Goal: Task Accomplishment & Management: Use online tool/utility

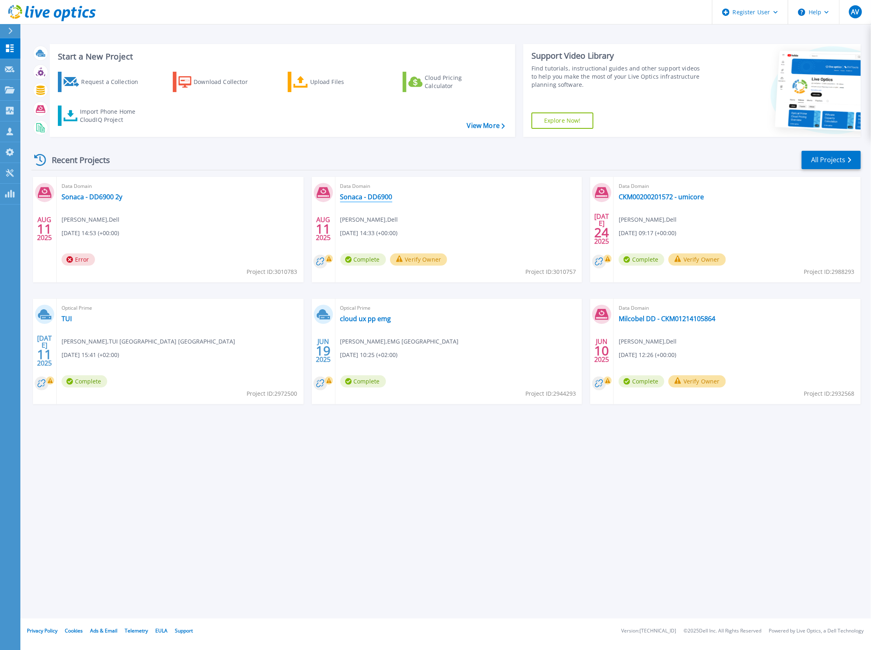
click at [374, 200] on link "Sonaca - DD6900" at bounding box center [366, 197] width 52 height 8
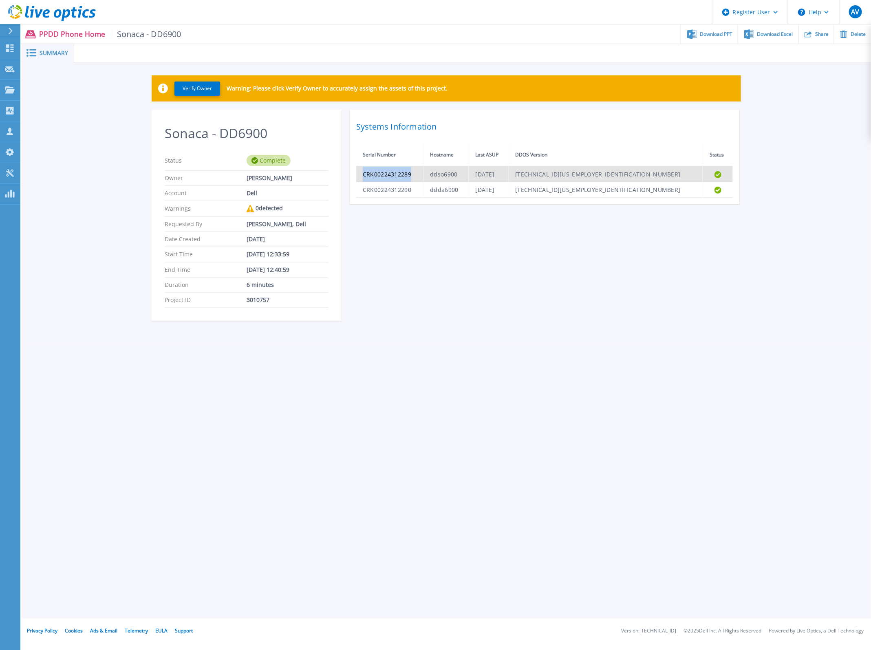
drag, startPoint x: 412, startPoint y: 176, endPoint x: 357, endPoint y: 176, distance: 55.4
click at [357, 176] on td "CRK00224312289" at bounding box center [389, 174] width 67 height 16
copy td "CRK00224312289"
click at [402, 215] on div "Sonaca - DD6900 Status Complete Owner Arnaud Vandewalle Account Dell Warnings 0…" at bounding box center [446, 220] width 589 height 221
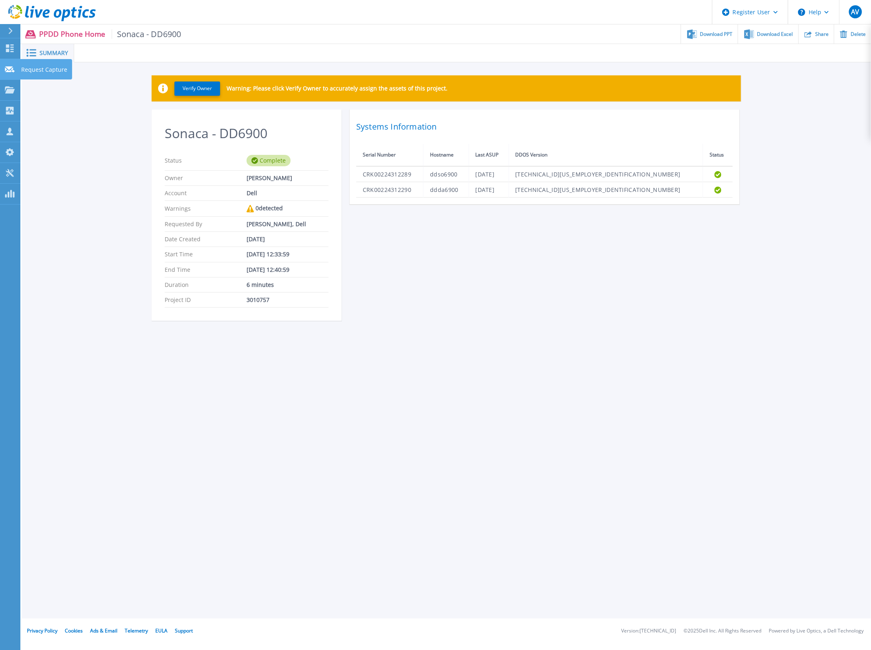
click at [9, 64] on link "Request Capture Request Capture" at bounding box center [10, 69] width 20 height 21
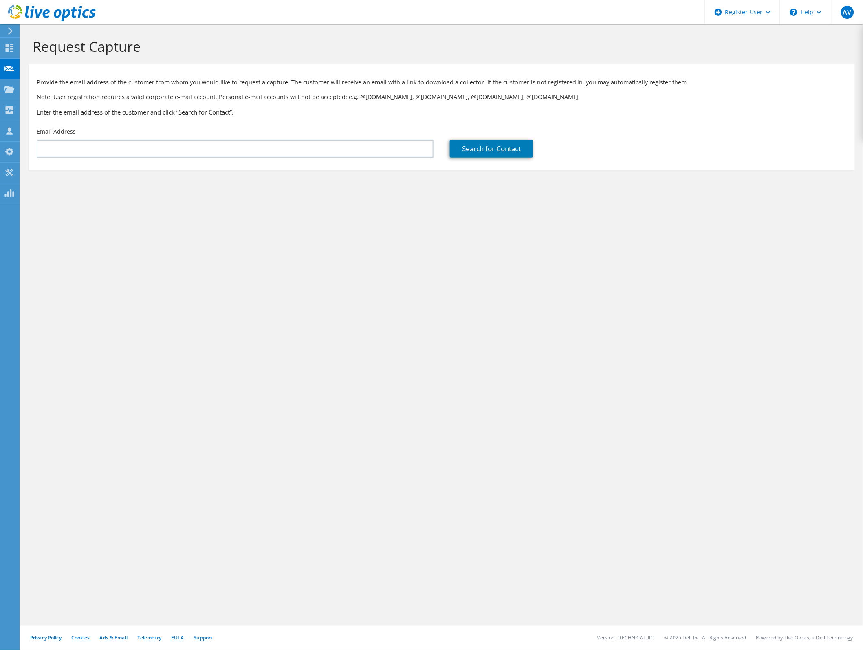
click at [9, 53] on div at bounding box center [9, 48] width 10 height 9
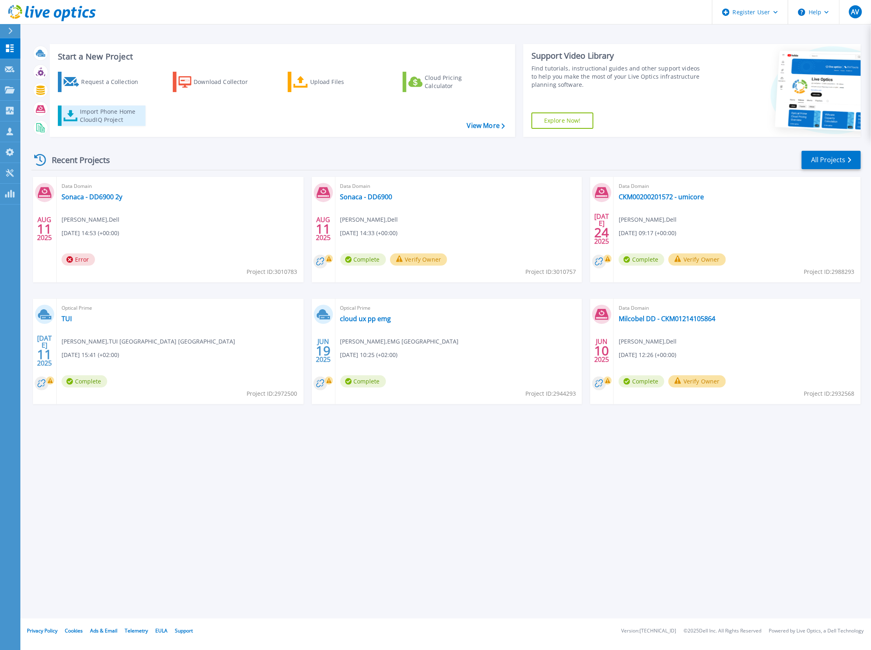
click at [77, 112] on icon at bounding box center [71, 116] width 14 height 12
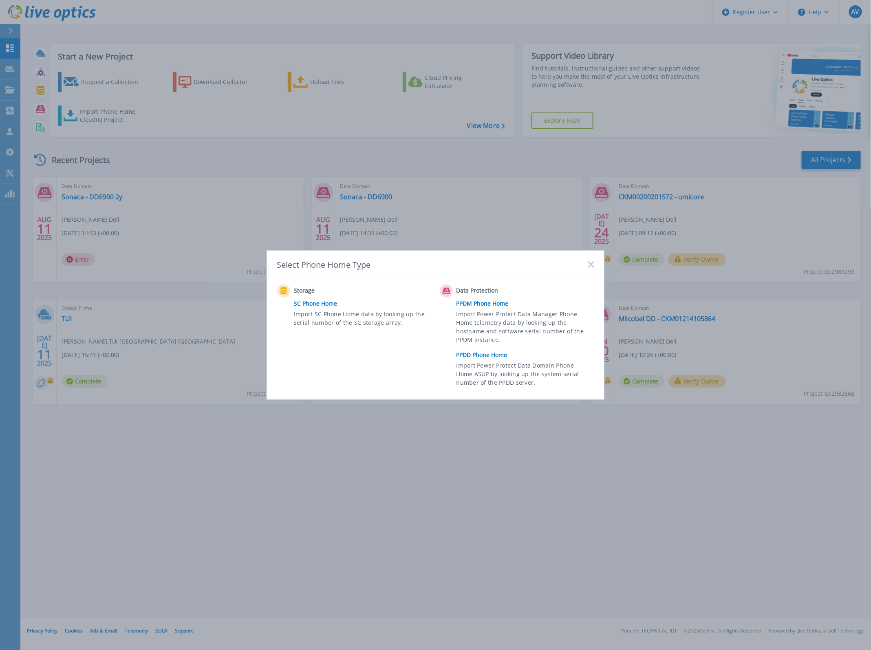
click at [499, 355] on link "PPDD Phone Home" at bounding box center [527, 355] width 142 height 12
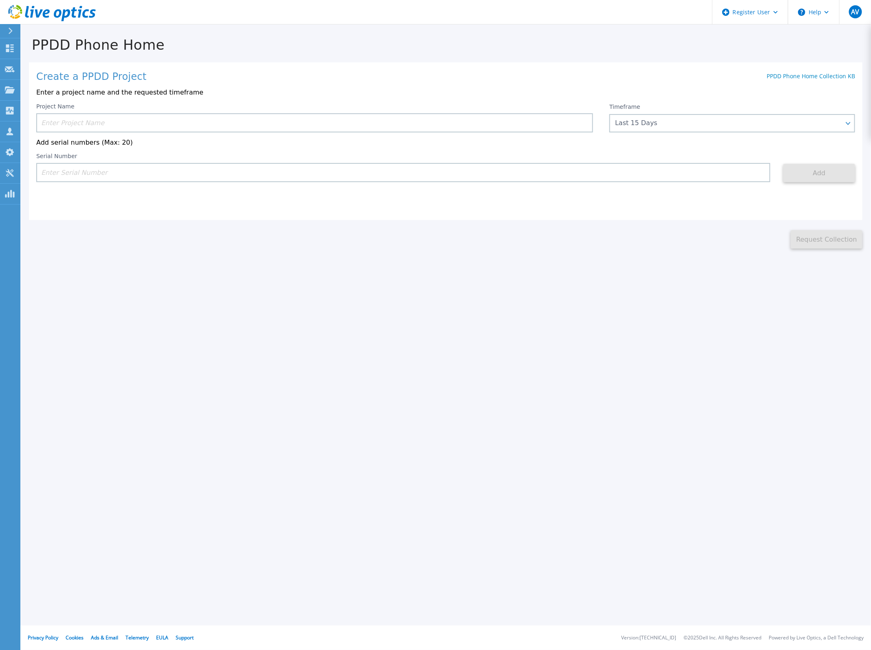
click at [159, 124] on input at bounding box center [314, 122] width 557 height 19
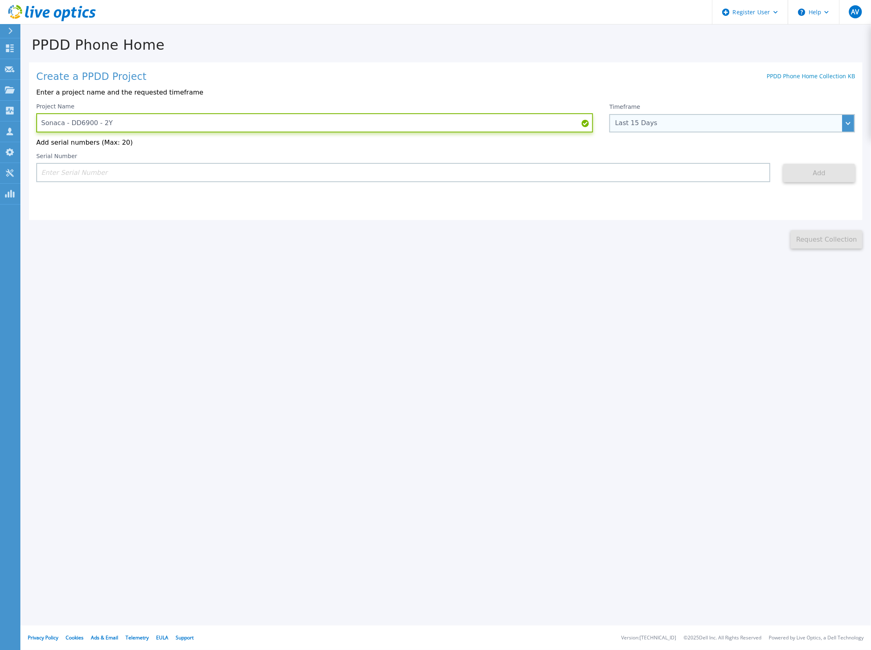
type input "Sonaca - DD6900 - 2Y"
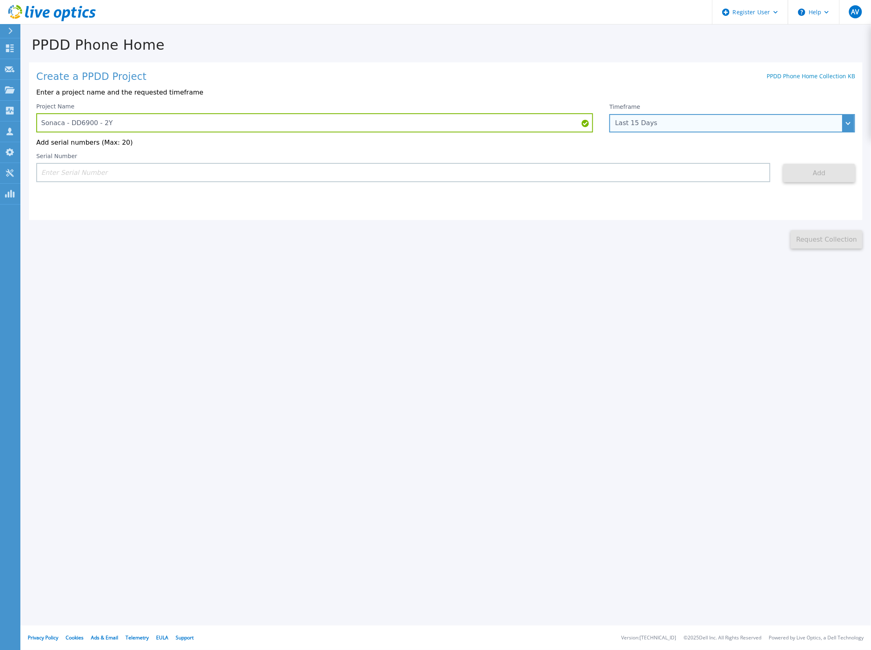
click at [714, 125] on div "Last 15 Days" at bounding box center [727, 122] width 225 height 7
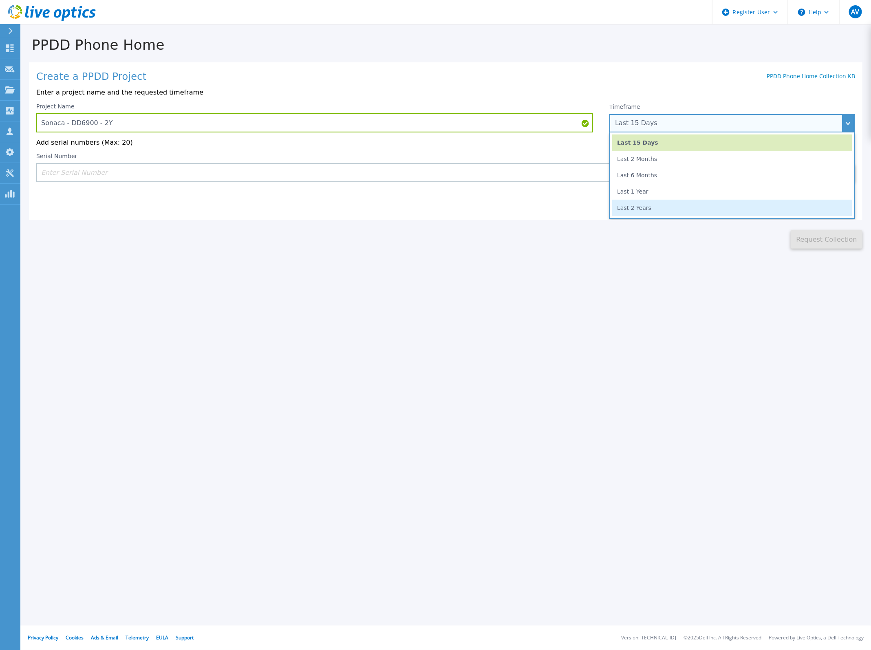
click at [687, 205] on li "Last 2 Years" at bounding box center [732, 208] width 240 height 16
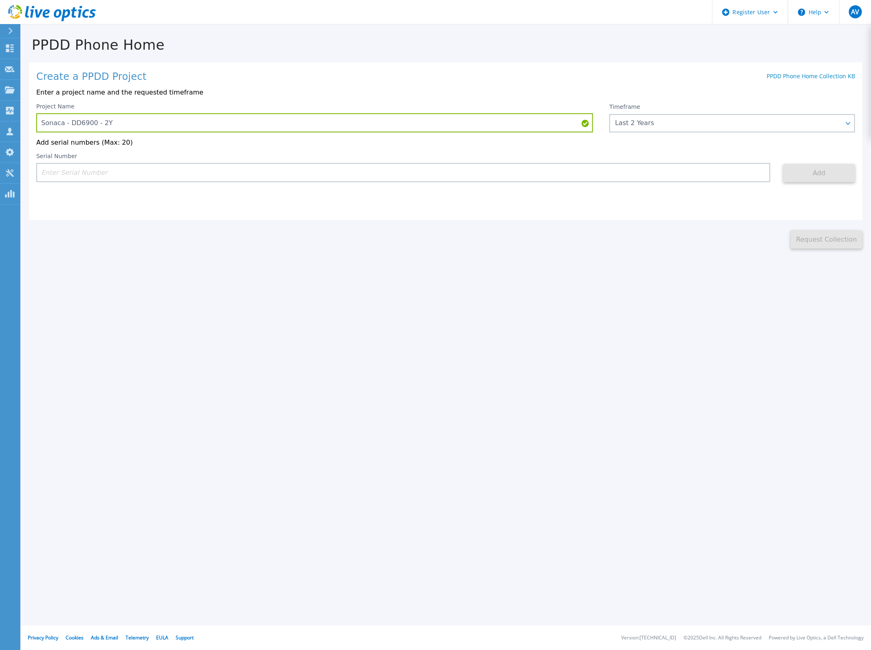
click at [456, 177] on input at bounding box center [403, 172] width 734 height 19
paste input "CRK00224312289"
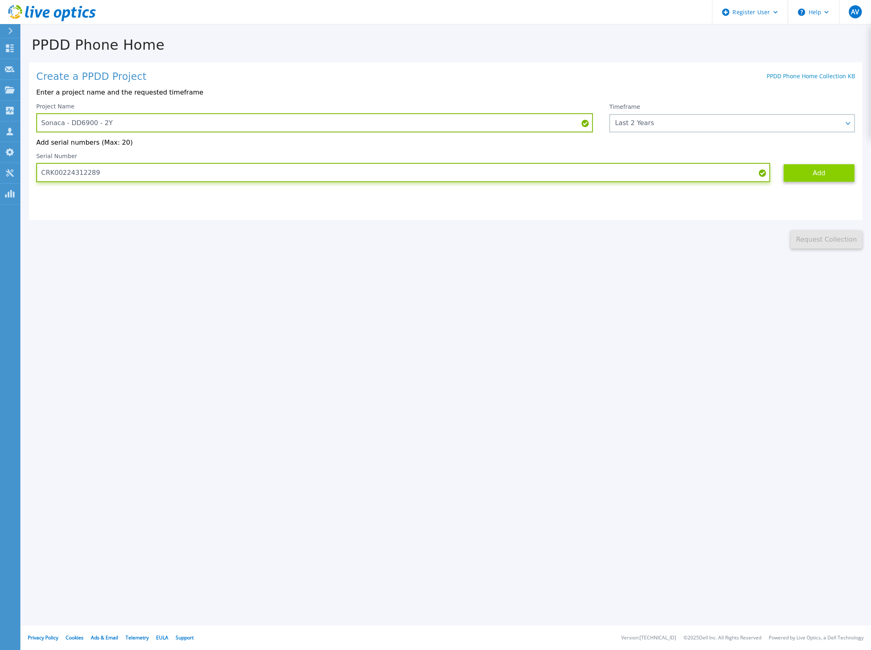
type input "CRK00224312289"
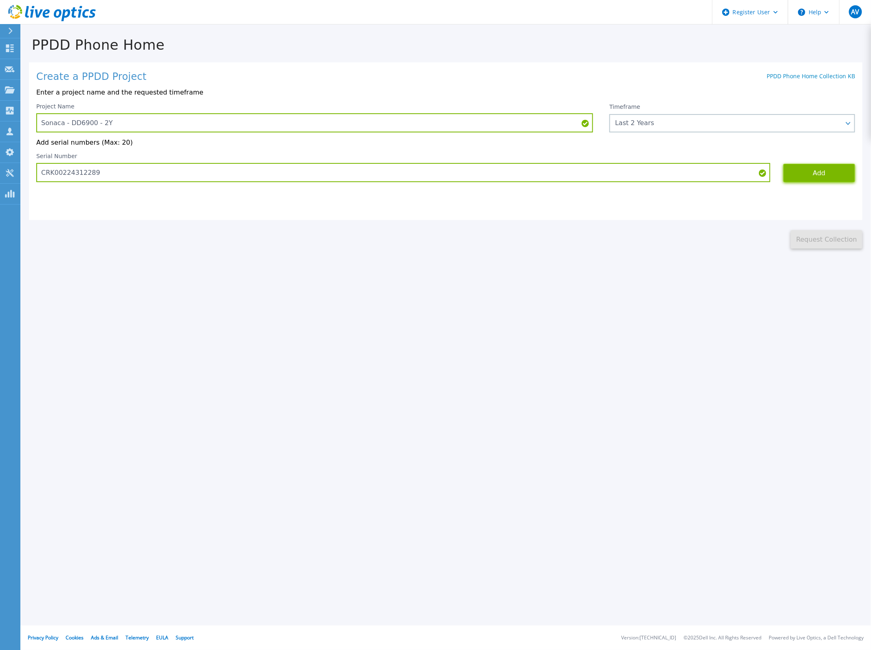
click at [800, 180] on button "Add" at bounding box center [819, 173] width 72 height 18
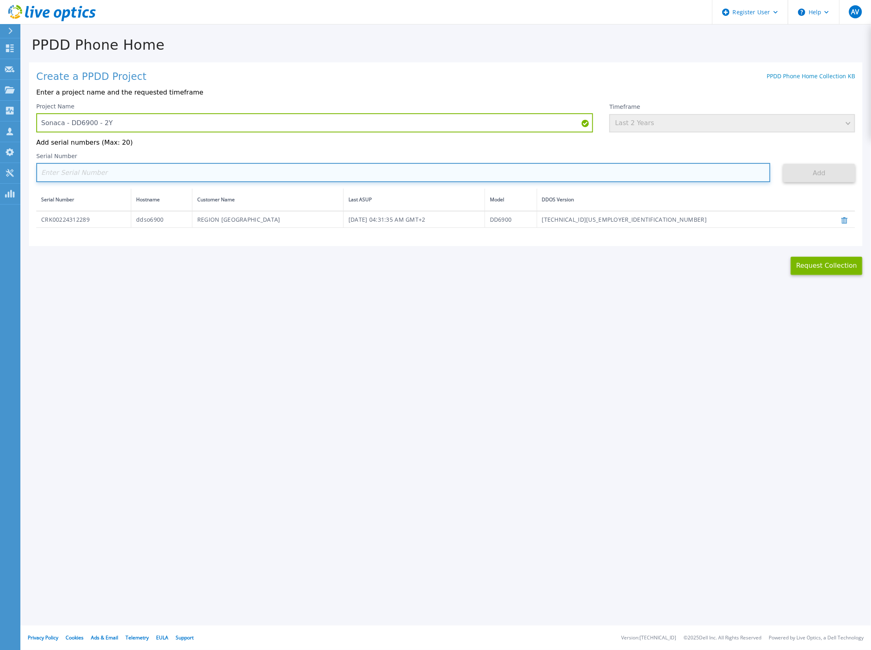
click at [192, 172] on input at bounding box center [403, 172] width 734 height 19
paste input "CRK00224312289"
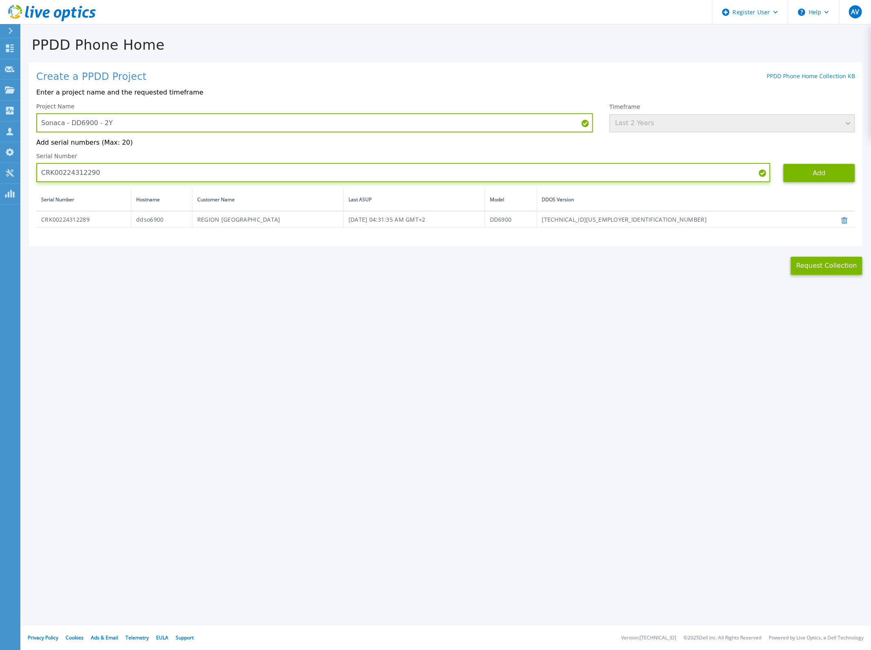
type input "CRK00224312290"
click at [261, 267] on div "This might take a few minutes please wait... Request Collection" at bounding box center [445, 260] width 850 height 29
click at [827, 172] on button "Add" at bounding box center [819, 173] width 72 height 18
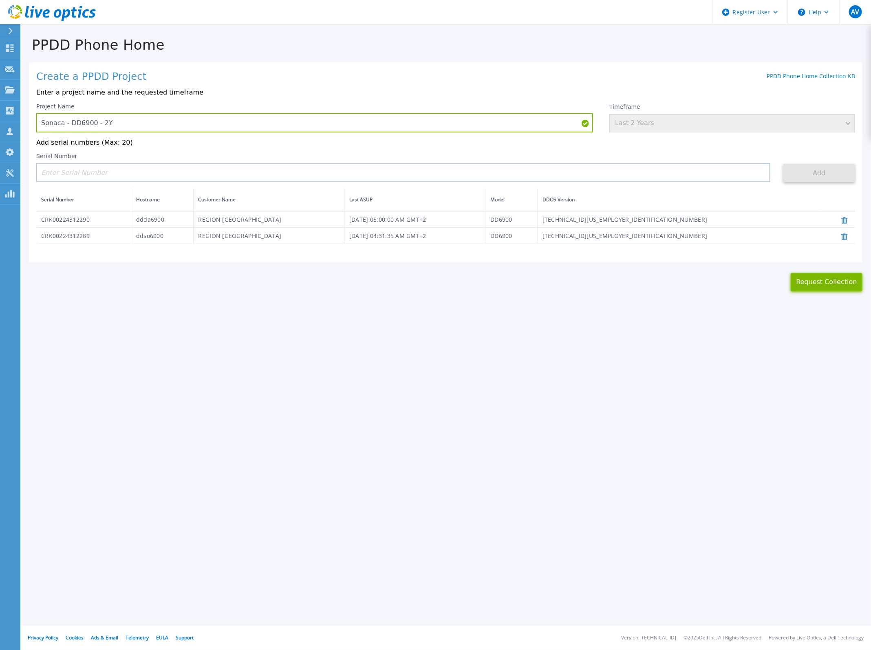
click at [817, 286] on button "Request Collection" at bounding box center [826, 282] width 72 height 18
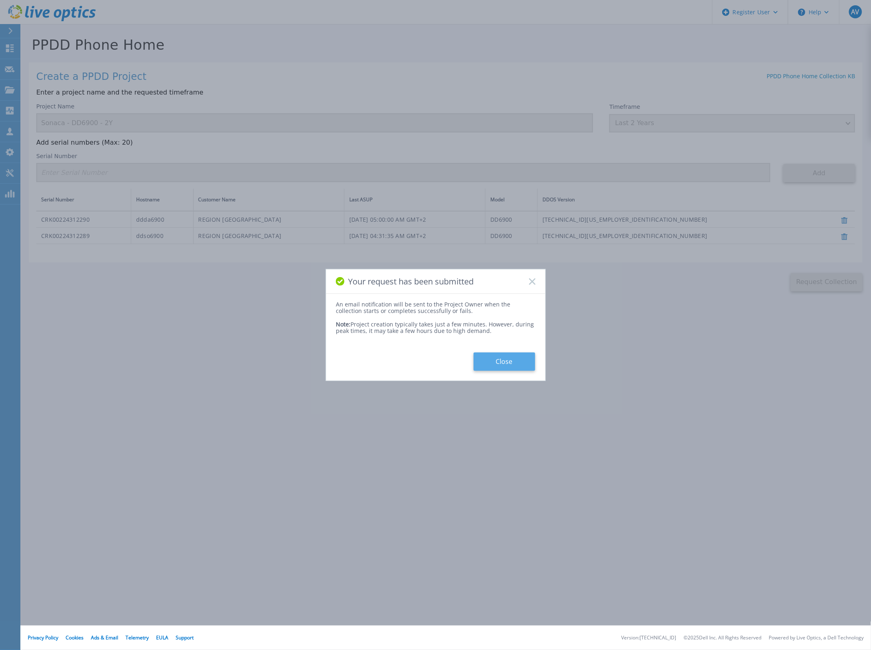
click at [517, 368] on button "Close" at bounding box center [504, 361] width 62 height 18
